Goal: Check status

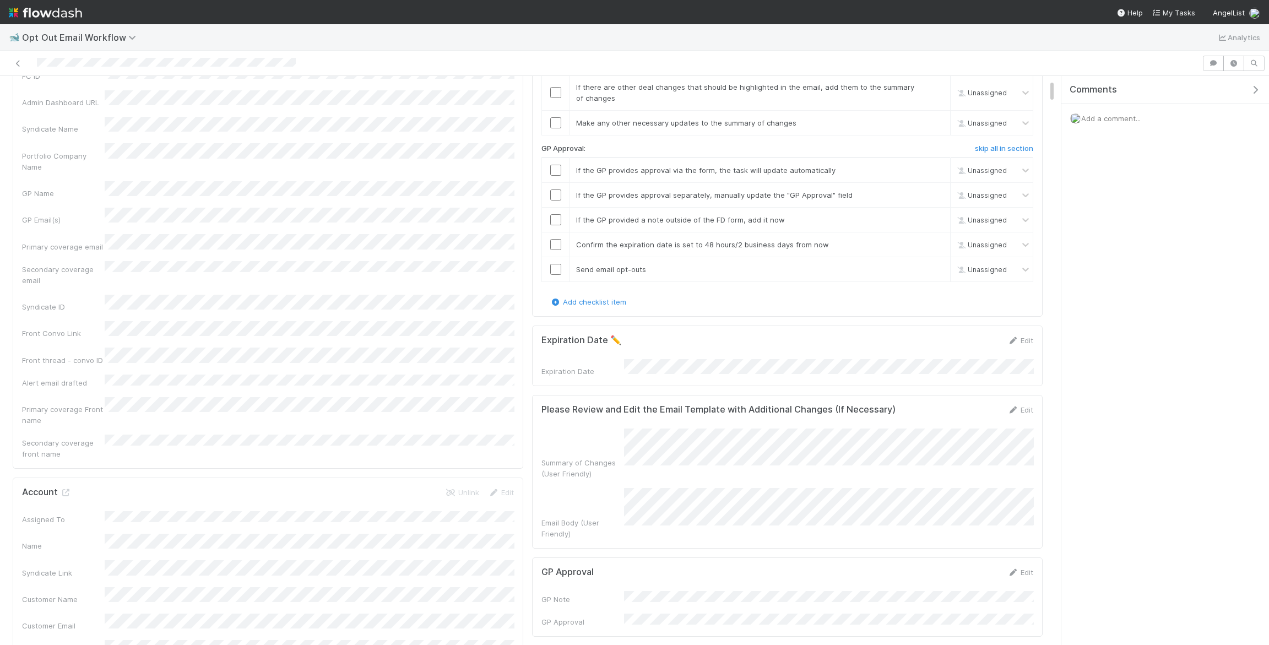
scroll to position [224, 492]
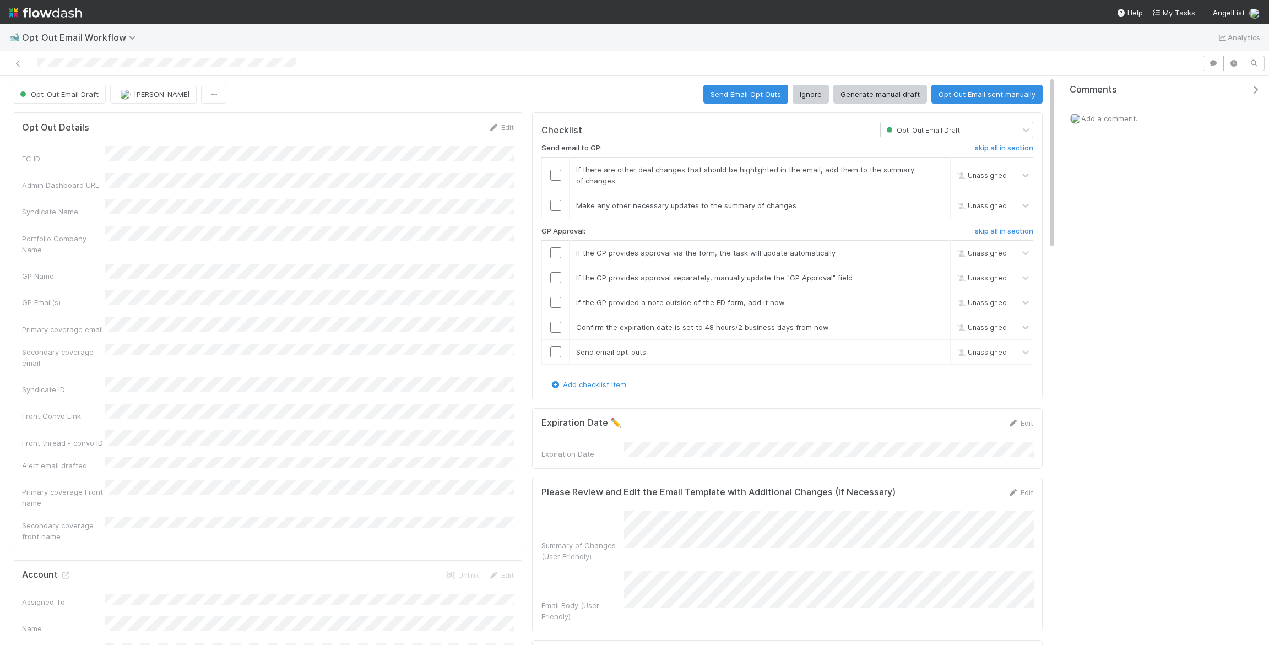
scroll to position [224, 492]
